Goal: Check status: Check status

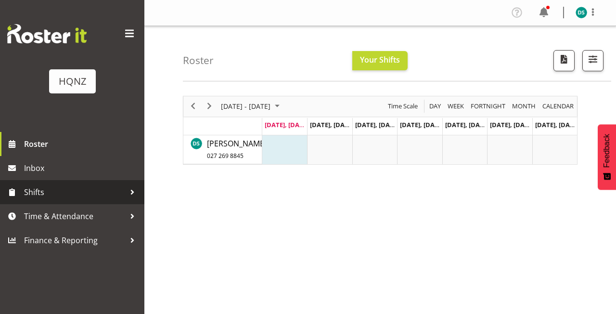
click at [64, 193] on span "Shifts" at bounding box center [74, 192] width 101 height 14
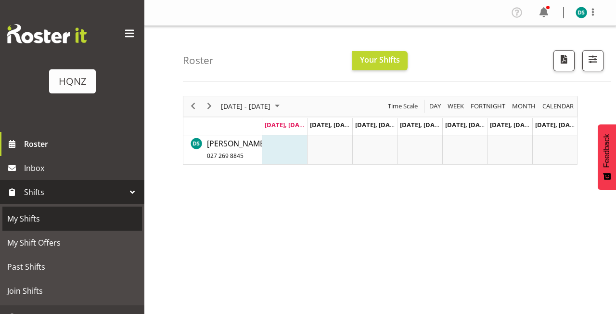
click at [49, 223] on span "My Shifts" at bounding box center [72, 218] width 130 height 14
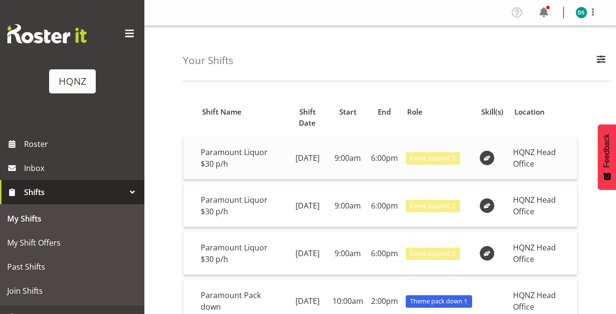
click at [456, 154] on span "Event support 2" at bounding box center [432, 158] width 45 height 9
click at [456, 155] on span "Event support 2" at bounding box center [432, 158] width 45 height 9
click at [493, 152] on span at bounding box center [488, 158] width 12 height 12
click at [549, 152] on td "HQNZ Head Office" at bounding box center [543, 158] width 68 height 43
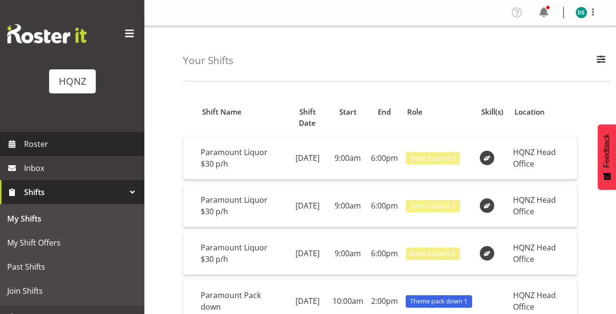
click at [51, 144] on span "Roster" at bounding box center [82, 144] width 116 height 14
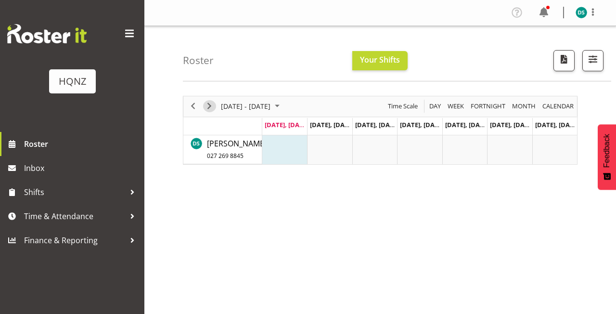
click at [210, 105] on span "Next" at bounding box center [210, 106] width 12 height 12
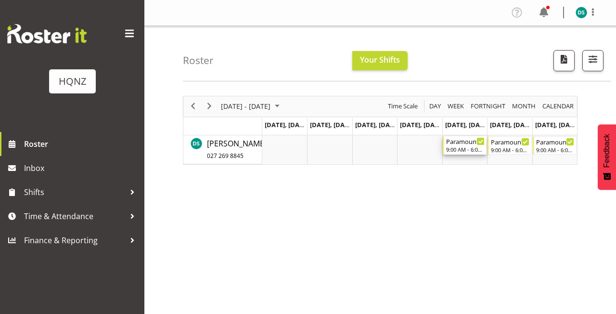
click at [467, 142] on div "Paramount Liquor $30 p/h" at bounding box center [465, 141] width 39 height 10
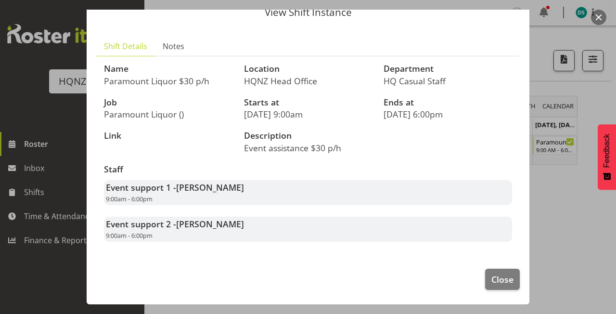
scroll to position [41, 0]
click at [508, 281] on span "Close" at bounding box center [503, 279] width 22 height 13
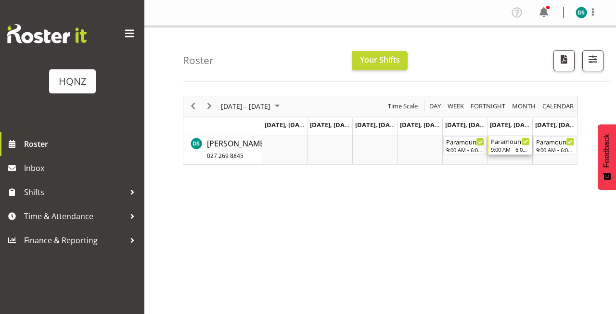
click at [515, 148] on div "9:00 AM - 6:00 PM" at bounding box center [510, 149] width 39 height 8
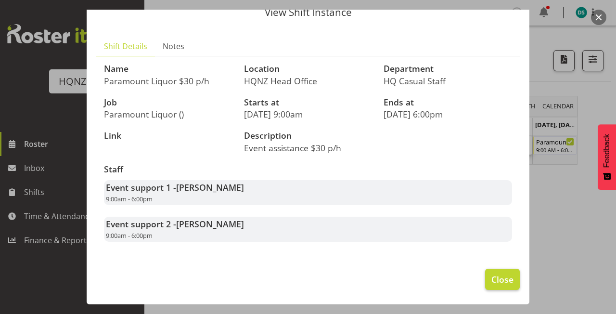
click at [506, 281] on span "Close" at bounding box center [503, 279] width 22 height 13
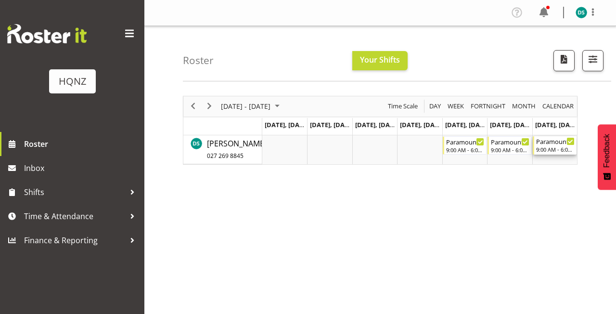
click at [555, 143] on div "Paramount Liquor $30 p/h" at bounding box center [555, 141] width 39 height 10
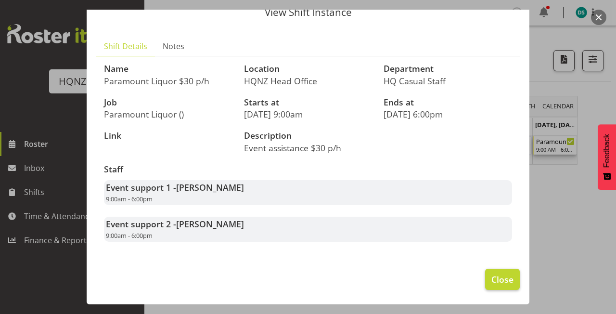
click at [507, 281] on span "Close" at bounding box center [503, 279] width 22 height 13
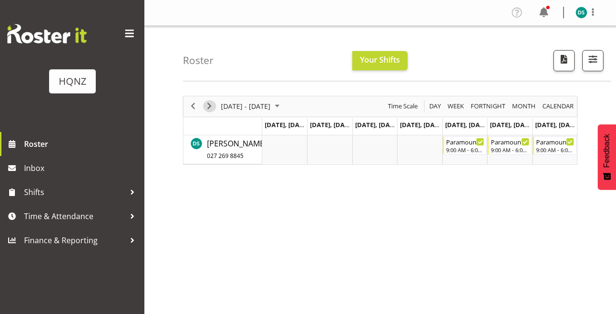
click at [210, 107] on span "Next" at bounding box center [210, 106] width 12 height 12
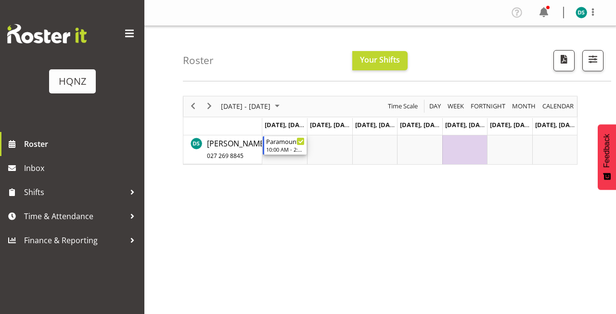
click at [286, 140] on div "Paramount Pack down" at bounding box center [285, 141] width 39 height 10
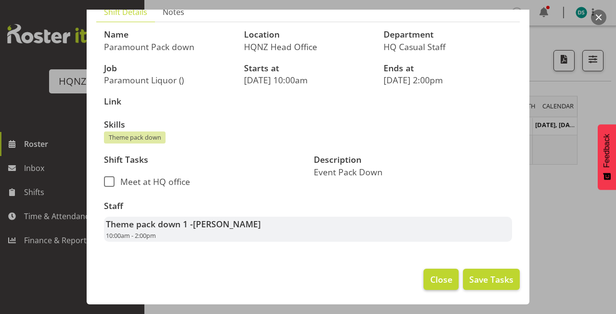
scroll to position [76, 0]
click at [432, 281] on span "Close" at bounding box center [442, 279] width 22 height 13
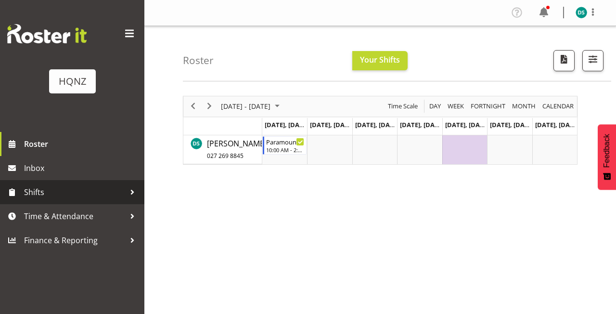
click at [96, 200] on link "Shifts" at bounding box center [72, 192] width 144 height 24
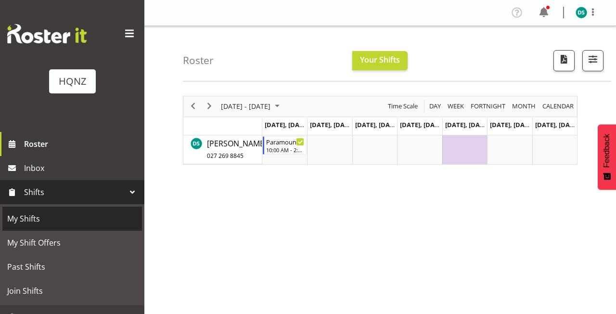
click at [63, 226] on link "My Shifts" at bounding box center [72, 219] width 140 height 24
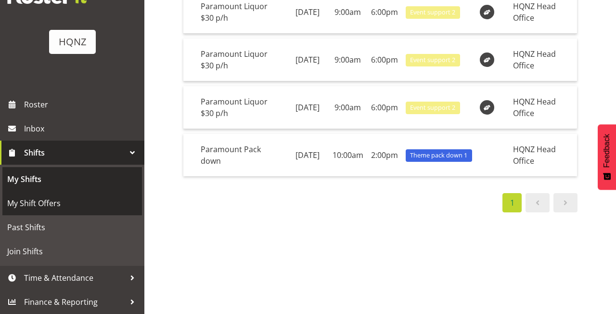
scroll to position [39, 0]
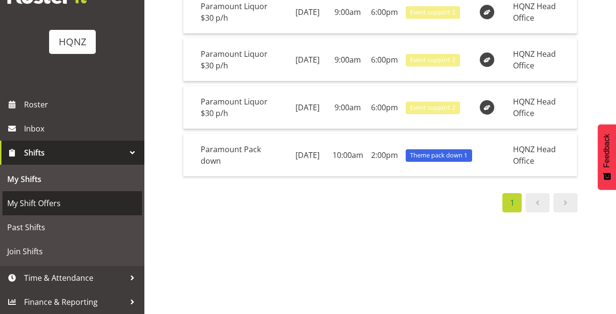
click at [40, 202] on span "My Shift Offers" at bounding box center [72, 203] width 130 height 14
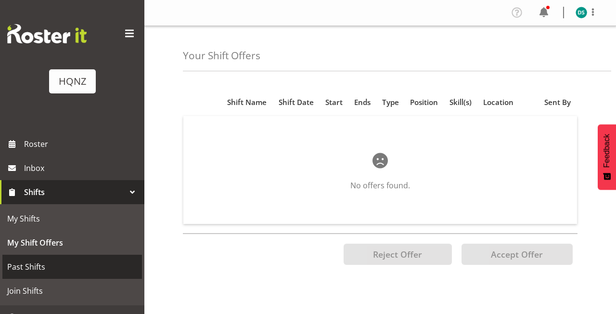
click at [54, 264] on span "Past Shifts" at bounding box center [72, 267] width 130 height 14
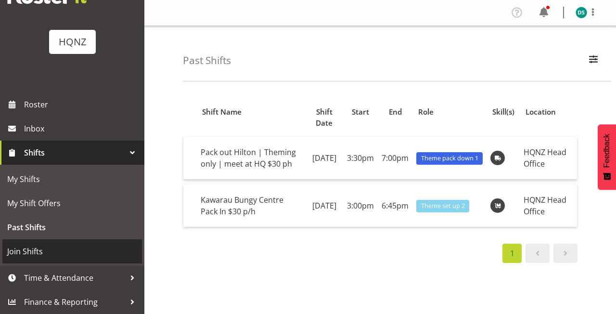
scroll to position [39, 0]
click at [45, 252] on span "Join Shifts" at bounding box center [72, 251] width 130 height 14
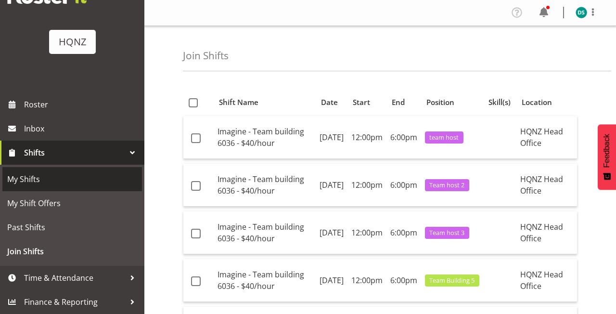
click at [48, 183] on span "My Shifts" at bounding box center [72, 179] width 130 height 14
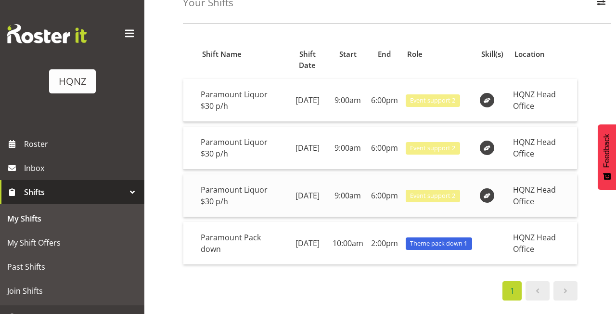
scroll to position [58, 0]
